Goal: Obtain resource: Obtain resource

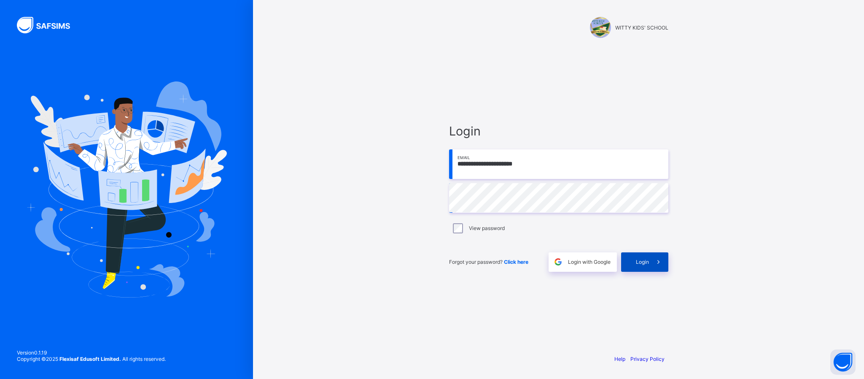
click at [637, 258] on div "Login" at bounding box center [644, 261] width 47 height 19
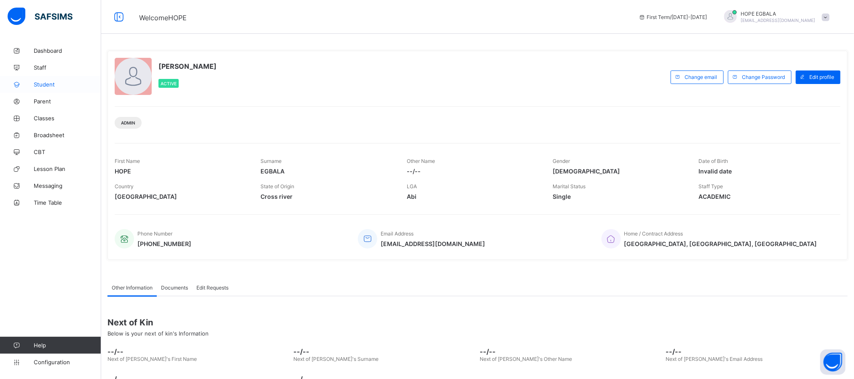
click at [40, 87] on span "Student" at bounding box center [67, 84] width 67 height 7
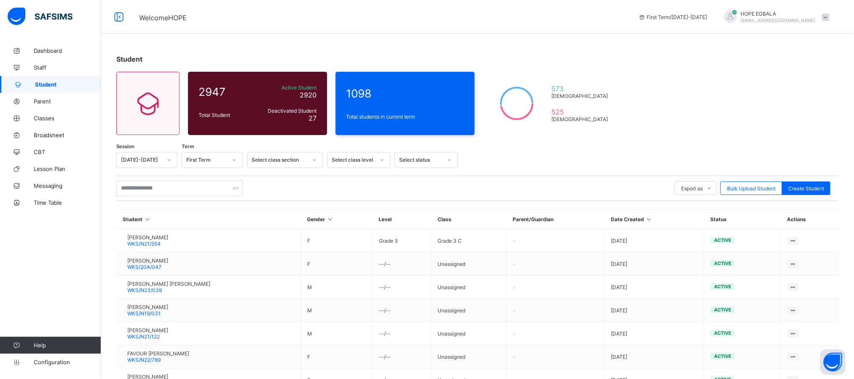
scroll to position [63, 0]
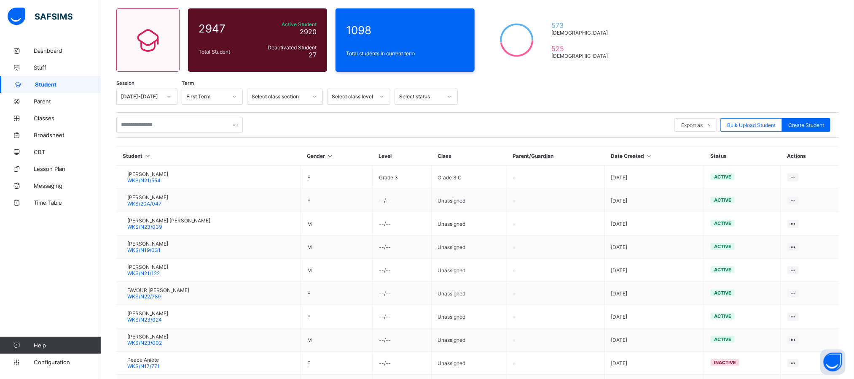
click at [170, 92] on icon at bounding box center [169, 96] width 5 height 8
click at [138, 129] on div "[DATE]-[DATE]" at bounding box center [147, 127] width 60 height 13
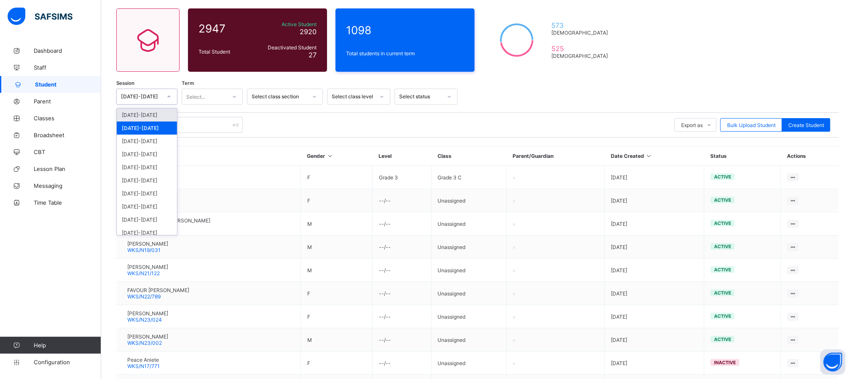
click at [151, 99] on div "[DATE]-[DATE]" at bounding box center [141, 97] width 41 height 6
click at [136, 155] on div "[DATE]-[DATE]" at bounding box center [147, 154] width 60 height 13
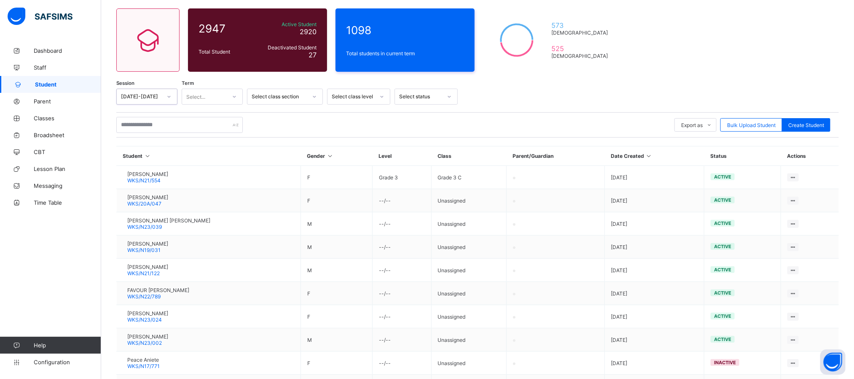
click at [211, 94] on div "Select..." at bounding box center [204, 97] width 44 height 12
click at [196, 118] on div "First Term" at bounding box center [212, 114] width 60 height 13
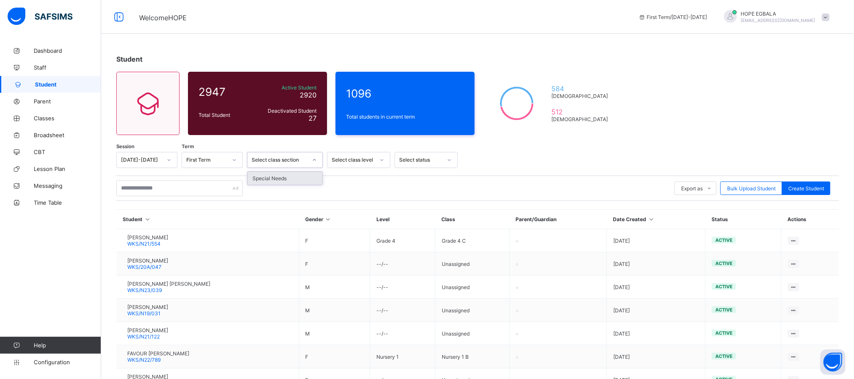
click at [304, 164] on div "Select class section" at bounding box center [277, 160] width 59 height 12
click at [348, 162] on div "Select class level" at bounding box center [353, 160] width 43 height 6
click at [273, 161] on div "Select class section" at bounding box center [280, 160] width 56 height 6
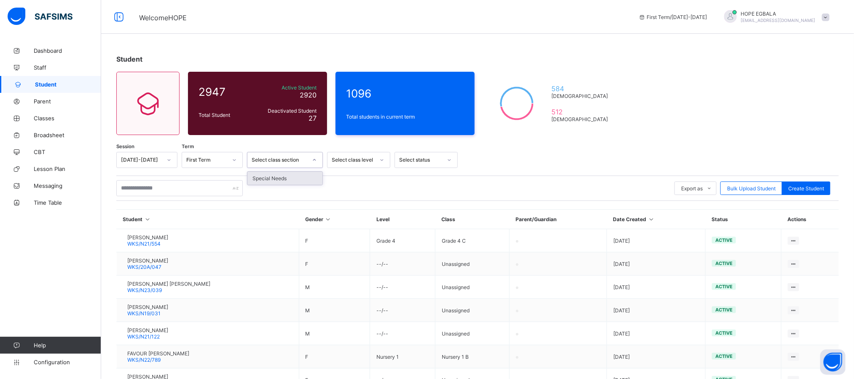
click at [353, 162] on div "Select class level" at bounding box center [353, 160] width 43 height 6
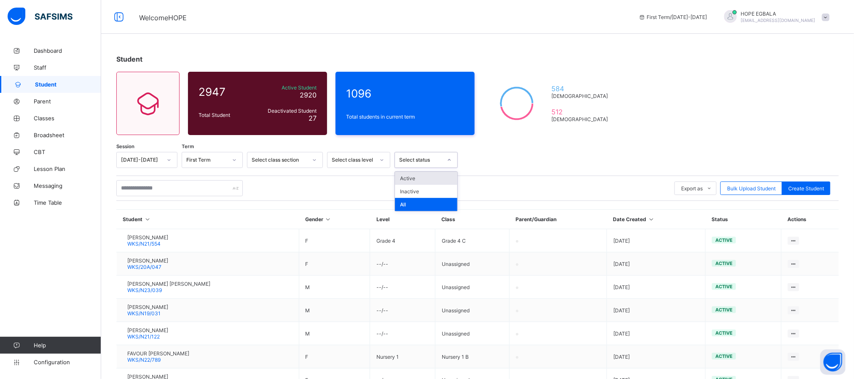
click at [431, 161] on div "Select status" at bounding box center [420, 160] width 43 height 6
click at [533, 156] on div at bounding box center [646, 160] width 369 height 16
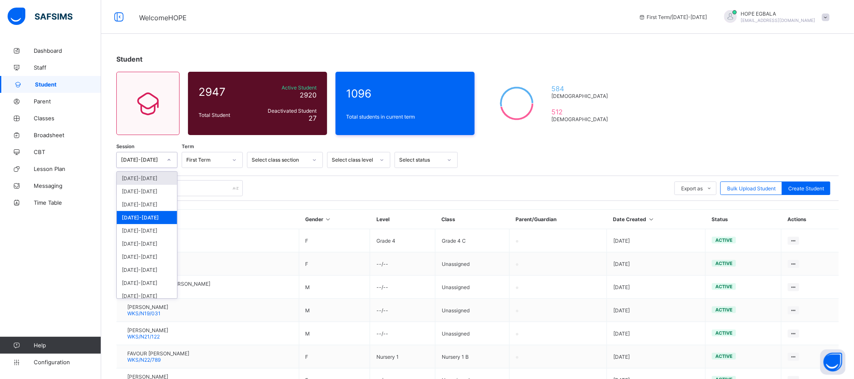
click at [156, 159] on div "[DATE]-[DATE]" at bounding box center [141, 160] width 41 height 6
click at [144, 180] on div "[DATE]-[DATE]" at bounding box center [147, 178] width 60 height 13
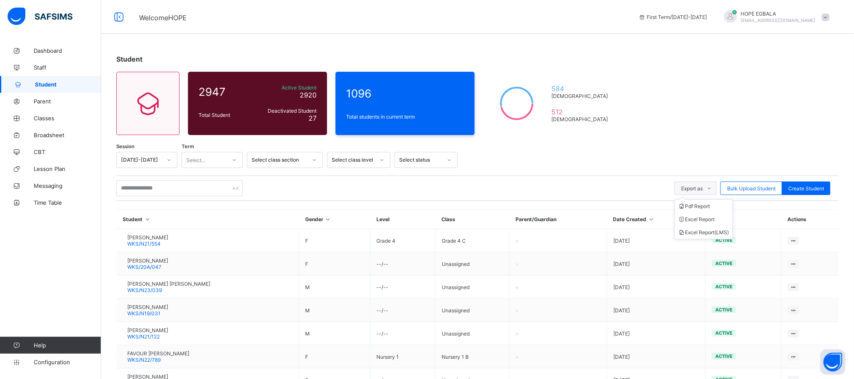
click at [703, 187] on span "Export as" at bounding box center [692, 188] width 22 height 6
click at [701, 224] on li "Excel Report" at bounding box center [704, 219] width 58 height 13
click at [720, 210] on li "Pdf Report" at bounding box center [704, 205] width 58 height 13
click at [50, 125] on link "Classes" at bounding box center [50, 118] width 101 height 17
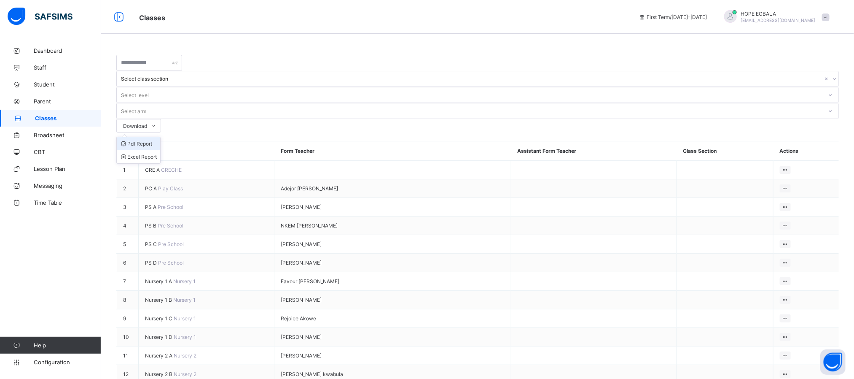
click at [160, 137] on li "Pdf Report" at bounding box center [138, 143] width 43 height 13
click at [42, 74] on link "Staff" at bounding box center [50, 67] width 101 height 17
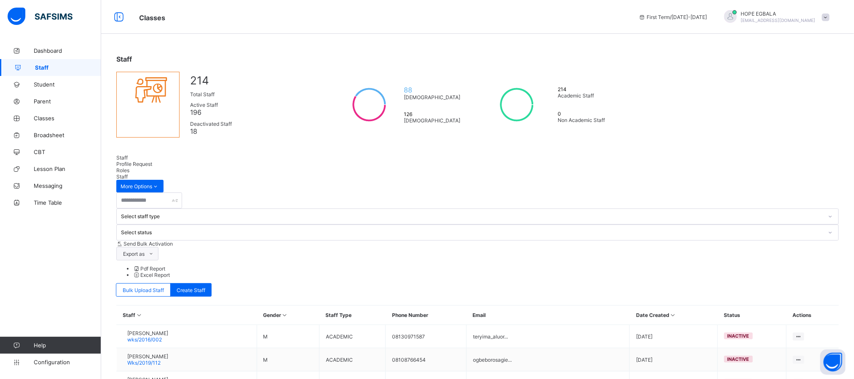
click at [158, 247] on span at bounding box center [151, 253] width 13 height 13
click at [718, 265] on li "Pdf Report" at bounding box center [486, 268] width 706 height 6
click at [44, 137] on span "Broadsheet" at bounding box center [67, 135] width 67 height 7
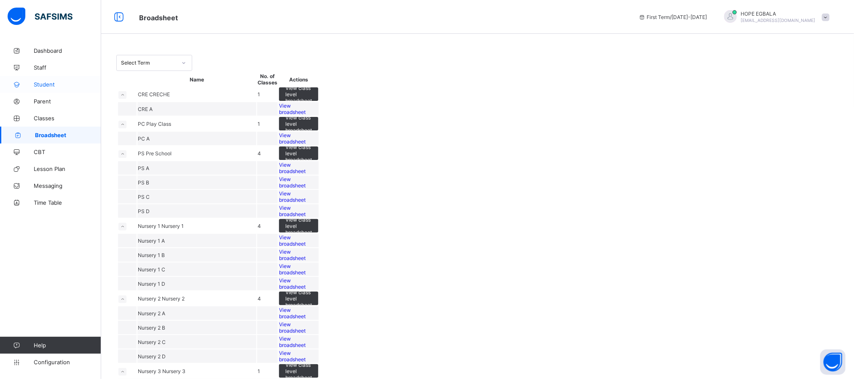
click at [54, 86] on span "Student" at bounding box center [67, 84] width 67 height 7
